Goal: Book appointment/travel/reservation

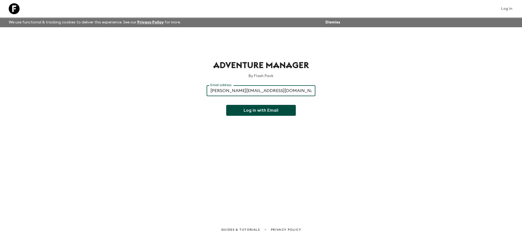
type input "[PERSON_NAME][EMAIL_ADDRESS][DOMAIN_NAME]"
click at [226, 105] on button "Log in with Email" at bounding box center [261, 110] width 70 height 11
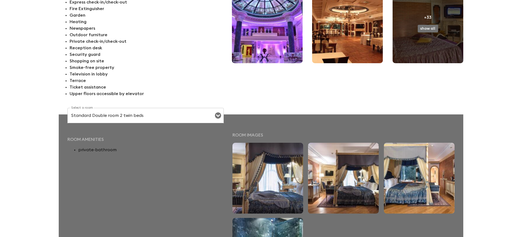
scroll to position [177, 0]
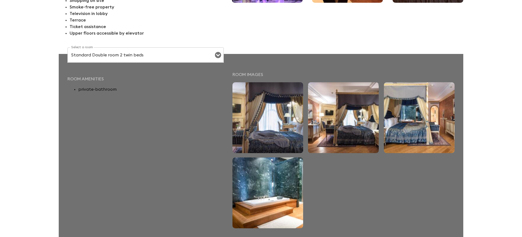
click at [108, 49] on div "Standard Double room 2 twin beds Select a room" at bounding box center [145, 54] width 156 height 15
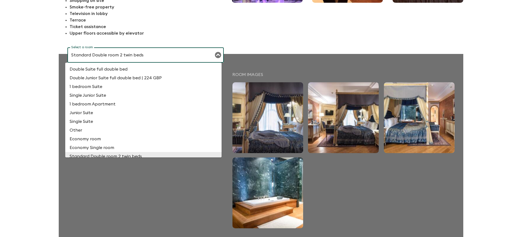
scroll to position [3, 0]
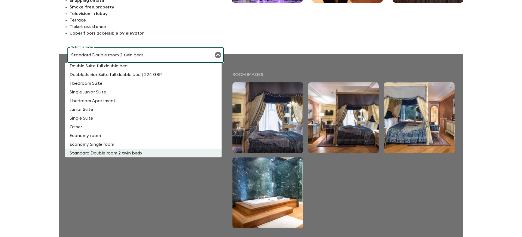
click at [116, 103] on li "1 bedroom Apartment" at bounding box center [143, 100] width 156 height 9
type input "1 bedroom Apartment"
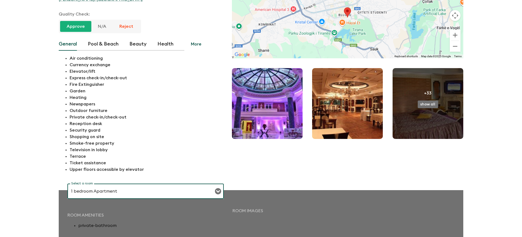
scroll to position [0, 0]
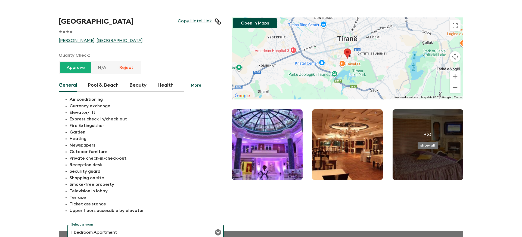
click at [215, 19] on icon at bounding box center [218, 22] width 6 height 6
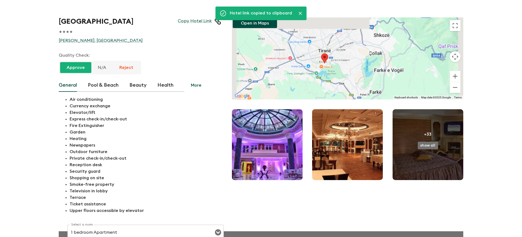
scroll to position [30, 0]
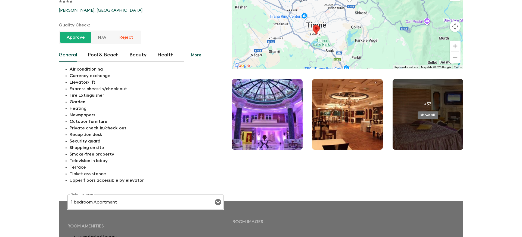
click at [95, 51] on button "Pool & Beach" at bounding box center [103, 54] width 31 height 13
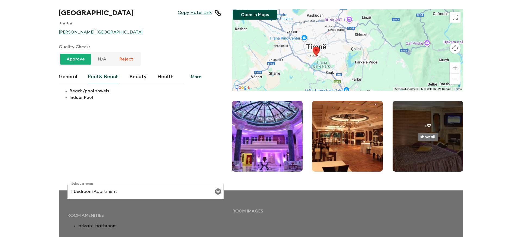
click at [137, 77] on button "Beauty" at bounding box center [138, 76] width 17 height 13
click at [159, 75] on button "Health" at bounding box center [166, 76] width 16 height 13
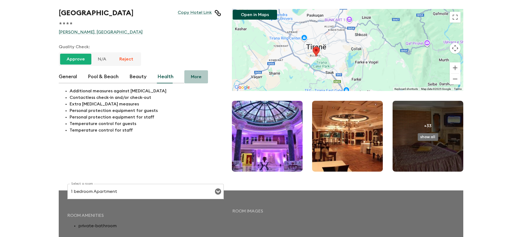
click at [199, 75] on button "More" at bounding box center [196, 76] width 24 height 13
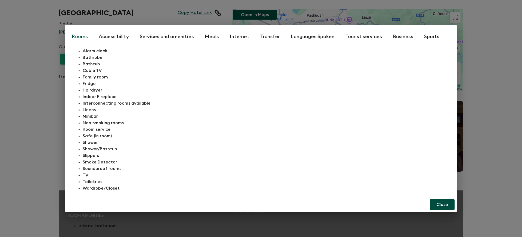
click at [430, 38] on button "Sports" at bounding box center [431, 36] width 15 height 13
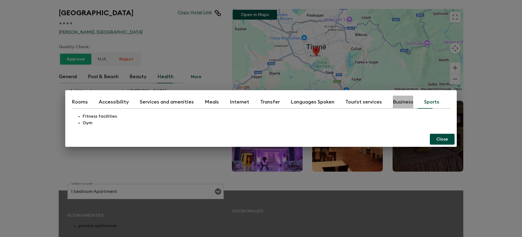
click at [399, 104] on button "Business" at bounding box center [403, 102] width 20 height 13
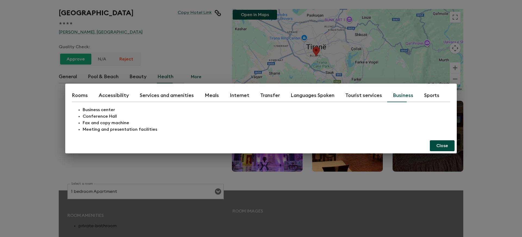
click at [438, 144] on button "Close" at bounding box center [442, 145] width 25 height 11
